Goal: Check status: Check status

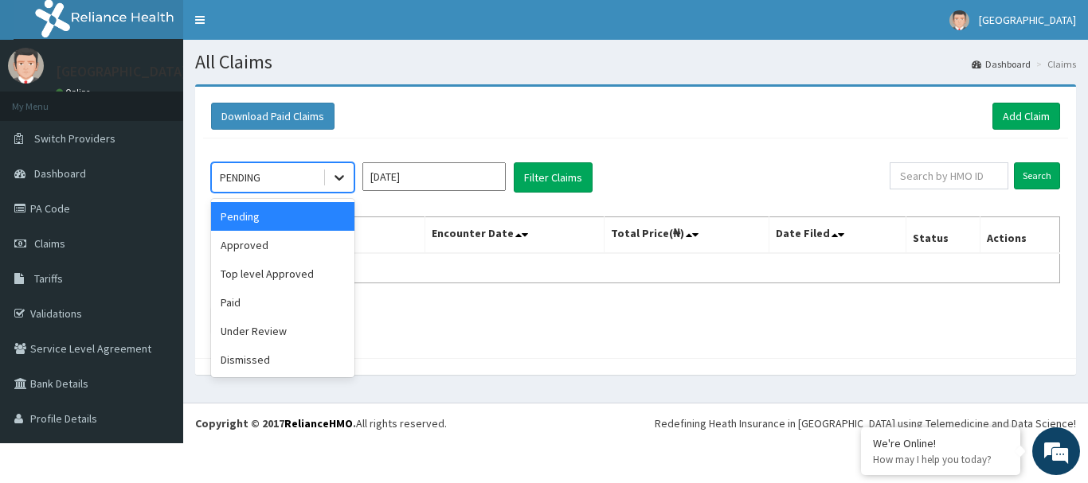
click at [336, 174] on icon at bounding box center [339, 178] width 16 height 16
click at [240, 299] on div "Paid" at bounding box center [282, 302] width 143 height 29
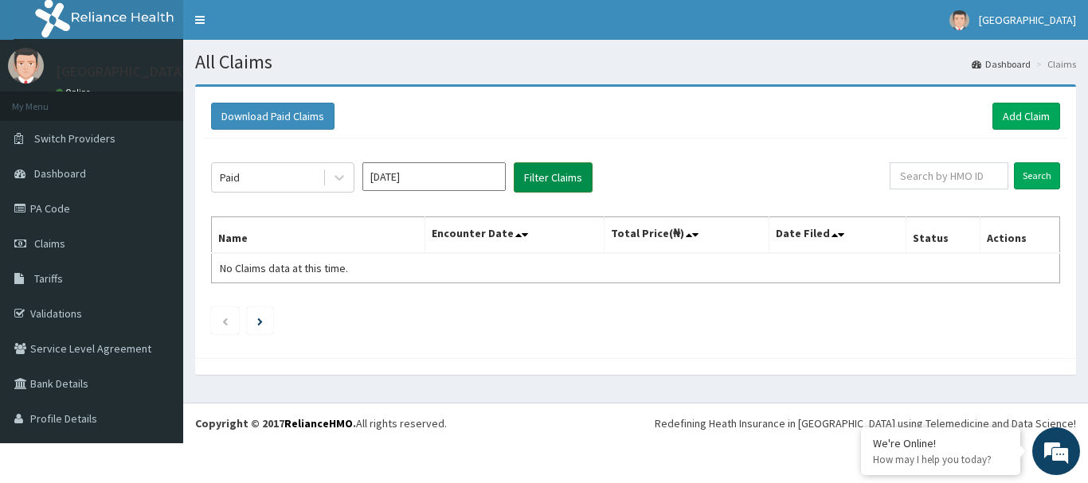
click at [540, 183] on button "Filter Claims" at bounding box center [553, 177] width 79 height 30
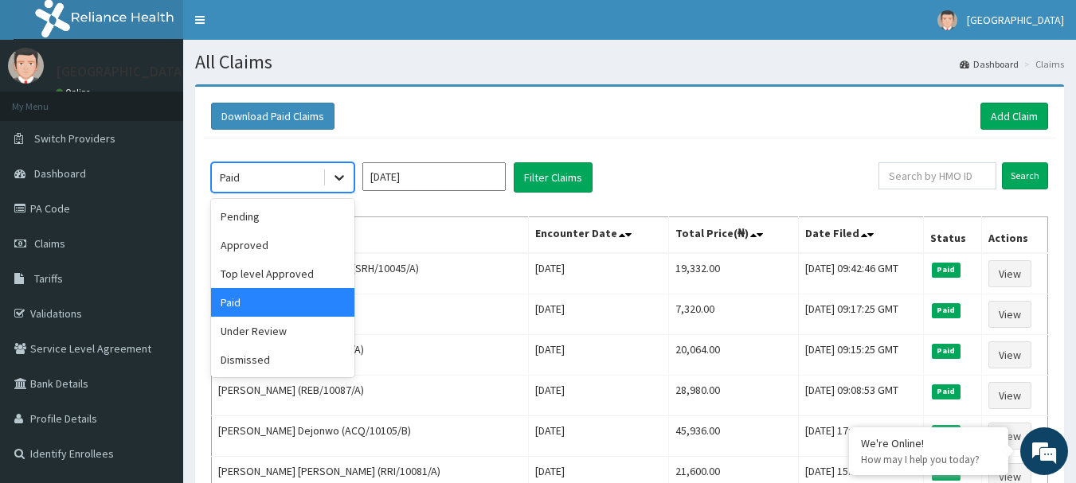
click at [333, 174] on icon at bounding box center [339, 178] width 16 height 16
click at [268, 247] on div "Approved" at bounding box center [282, 245] width 143 height 29
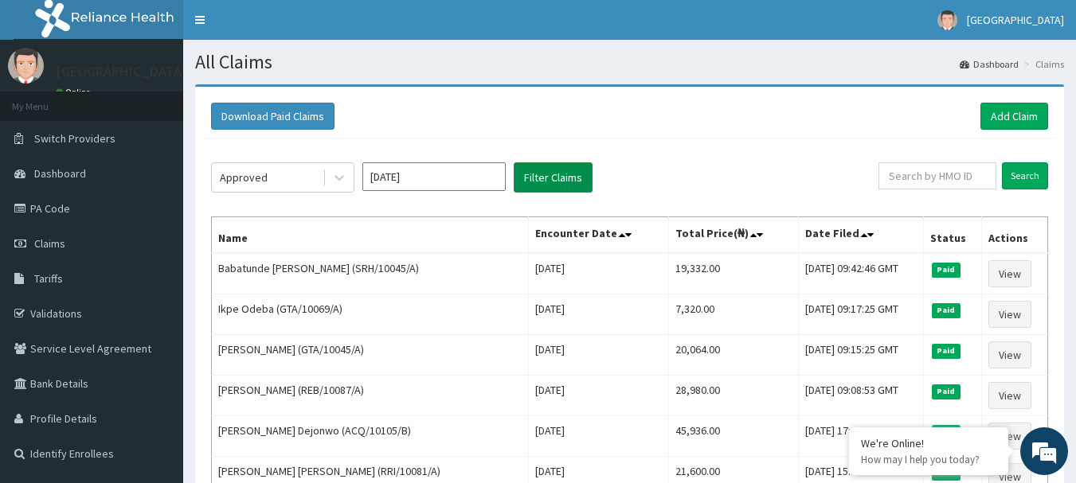
click at [541, 181] on button "Filter Claims" at bounding box center [553, 177] width 79 height 30
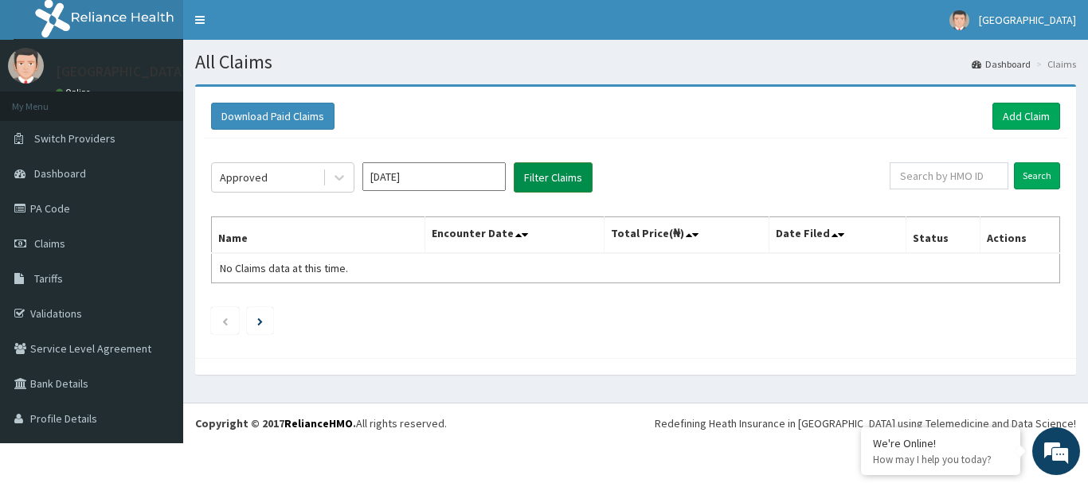
click at [541, 181] on button "Filter Claims" at bounding box center [553, 177] width 79 height 30
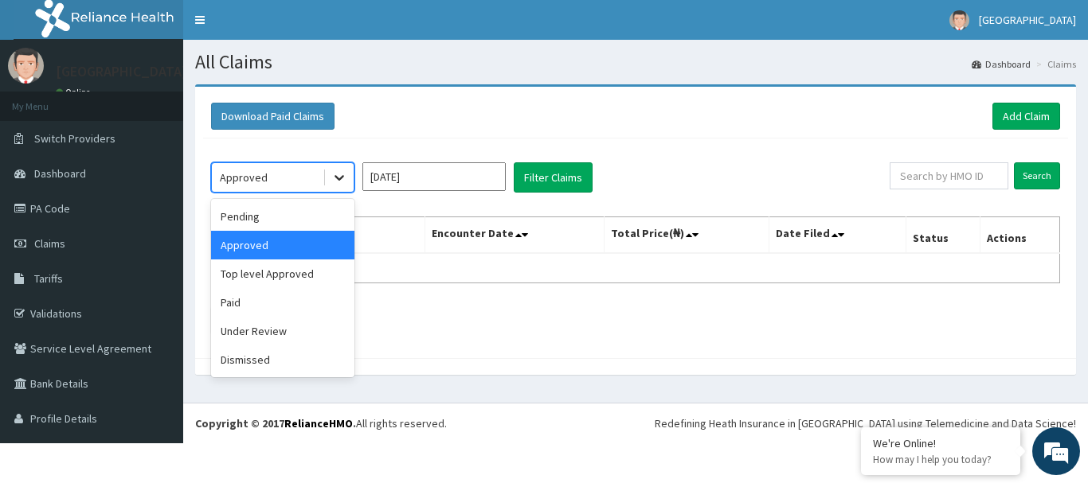
click at [336, 180] on icon at bounding box center [339, 178] width 16 height 16
click at [267, 326] on div "Under Review" at bounding box center [282, 331] width 143 height 29
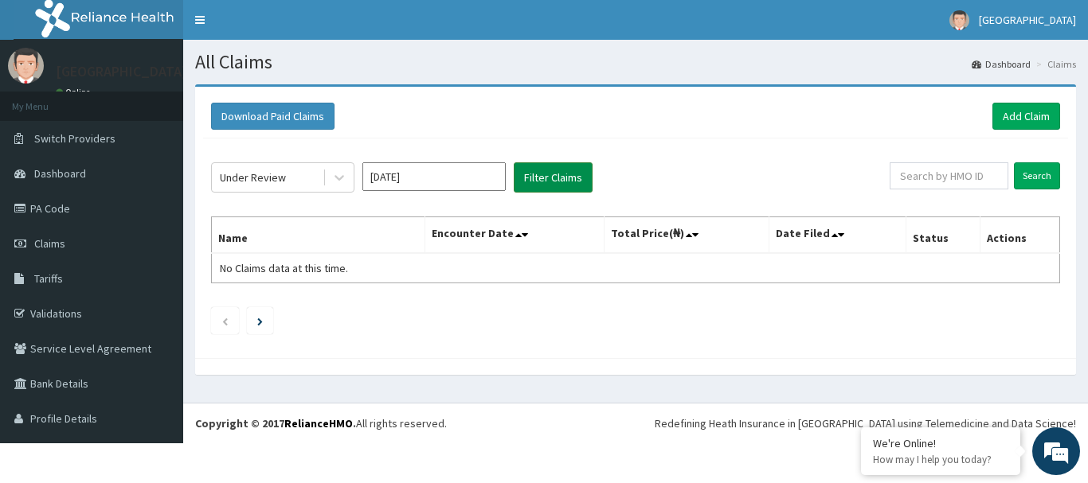
click at [541, 182] on button "Filter Claims" at bounding box center [553, 177] width 79 height 30
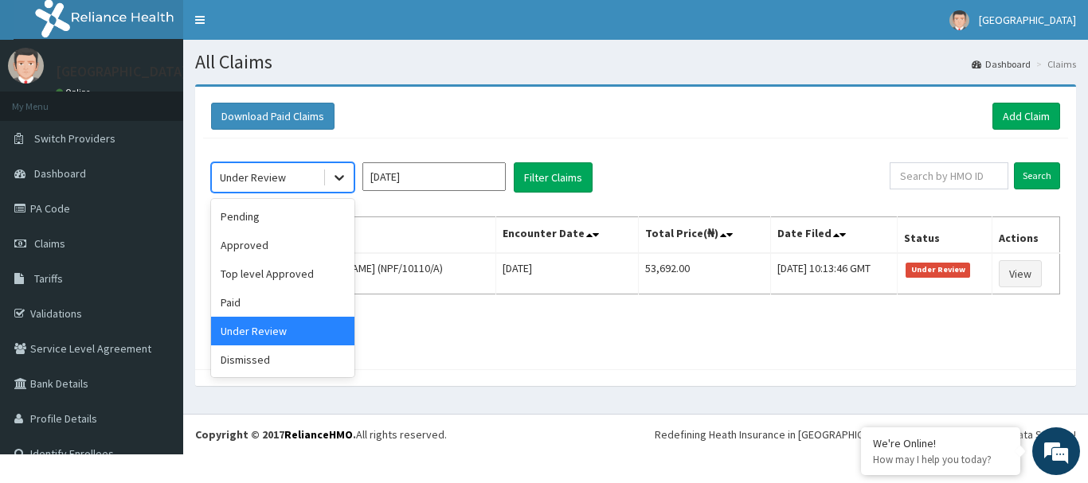
click at [330, 178] on div at bounding box center [339, 177] width 29 height 29
click at [246, 209] on div "Pending" at bounding box center [282, 216] width 143 height 29
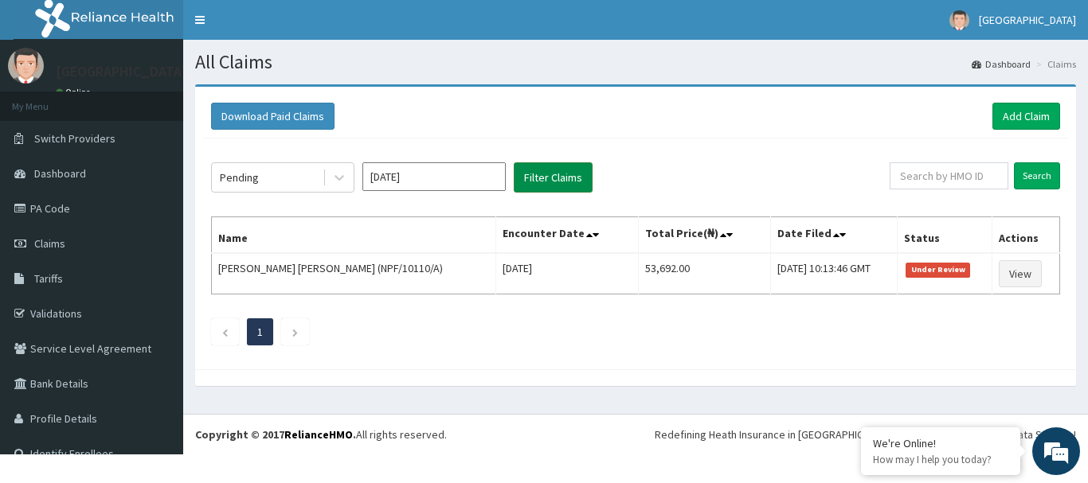
click at [519, 178] on button "Filter Claims" at bounding box center [553, 177] width 79 height 30
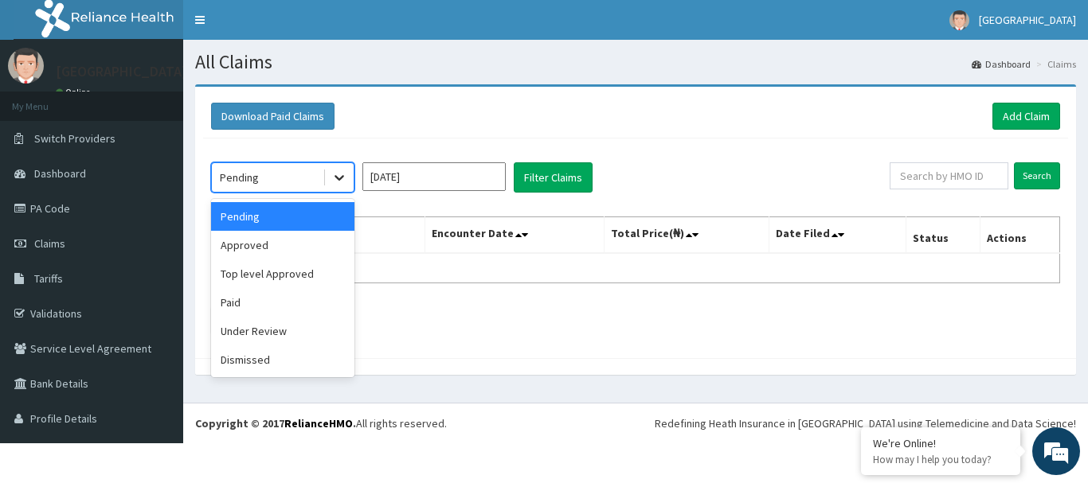
click at [335, 181] on icon at bounding box center [339, 178] width 16 height 16
click at [252, 289] on div "Paid" at bounding box center [282, 302] width 143 height 29
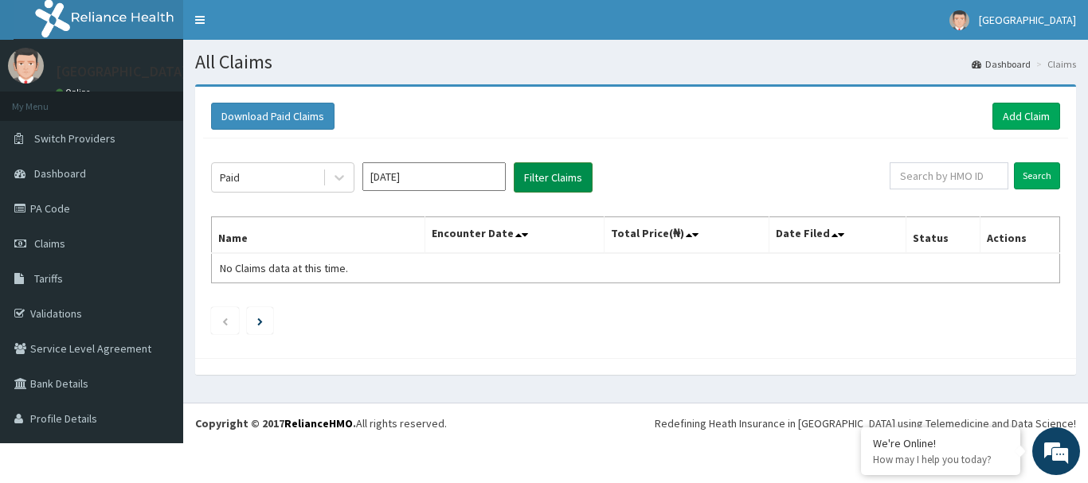
click at [541, 180] on button "Filter Claims" at bounding box center [553, 177] width 79 height 30
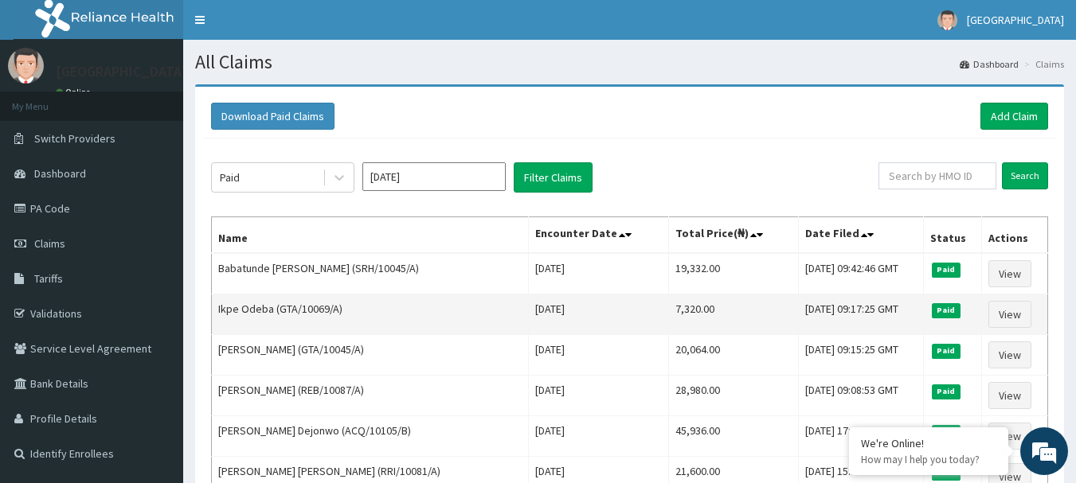
click at [348, 308] on td "Ikpe Odeba (GTA/10069/A)" at bounding box center [370, 315] width 317 height 41
